Goal: Task Accomplishment & Management: Manage account settings

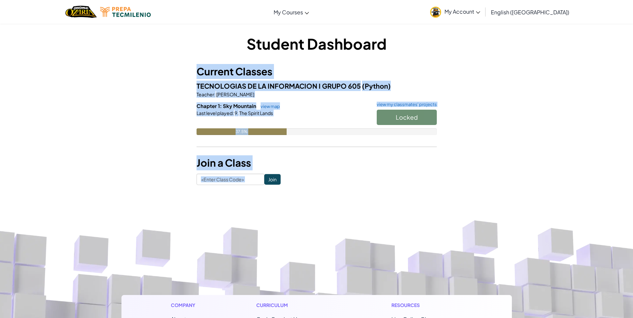
drag, startPoint x: 1, startPoint y: 335, endPoint x: 5, endPoint y: 335, distance: 3.7
click at [5, 318] on html "Toggle navigation My Courses Ozaria Classroom CodeCombat Classroom AI League Es…" at bounding box center [316, 278] width 633 height 557
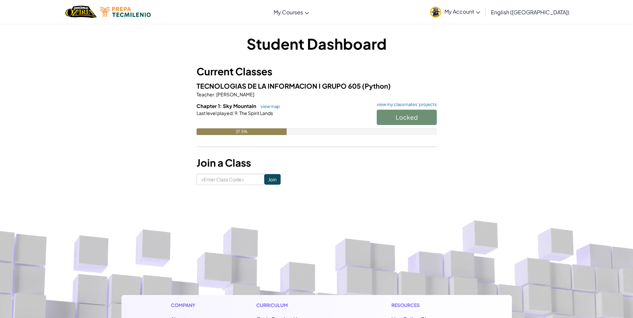
click at [480, 14] on span "My Account" at bounding box center [462, 11] width 36 height 7
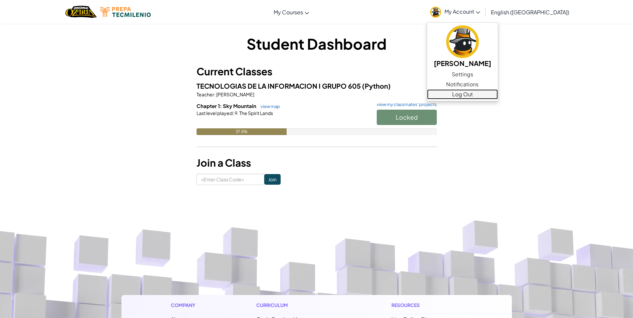
click at [498, 96] on link "Log Out" at bounding box center [462, 94] width 71 height 10
